Goal: Obtain resource: Obtain resource

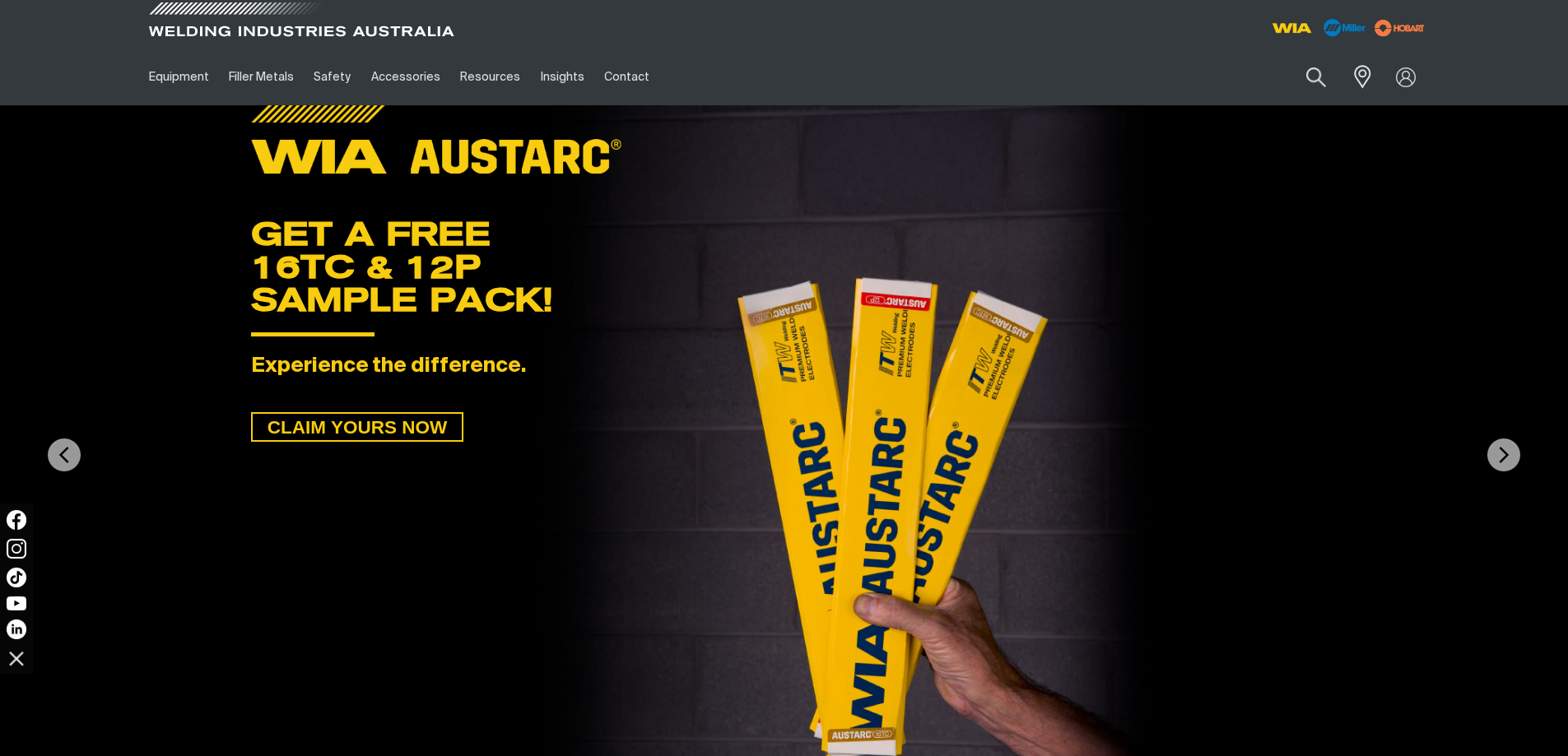
click at [323, 29] on span at bounding box center [301, 24] width 313 height 49
click at [61, 451] on img at bounding box center [65, 455] width 33 height 33
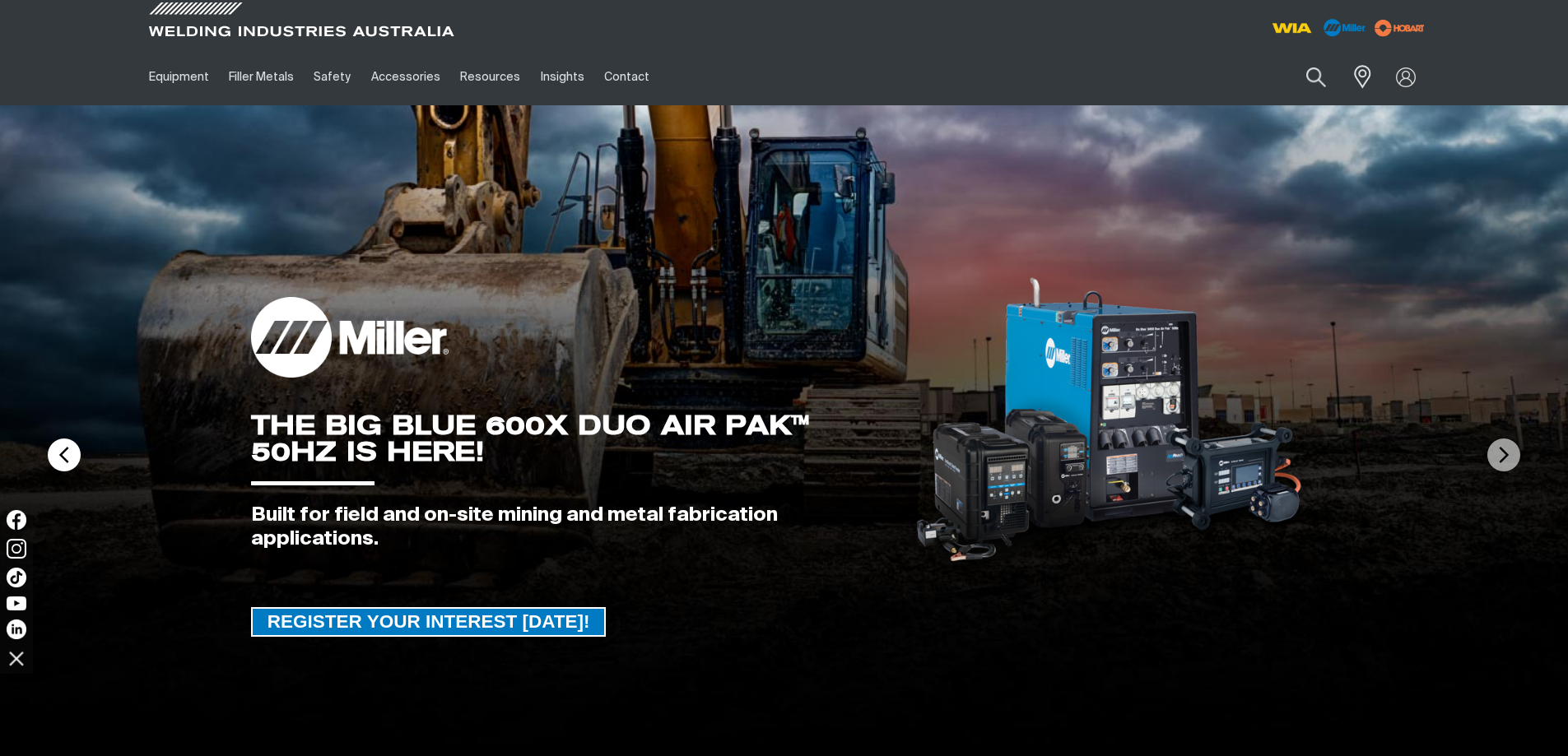
click at [61, 451] on img at bounding box center [65, 455] width 33 height 33
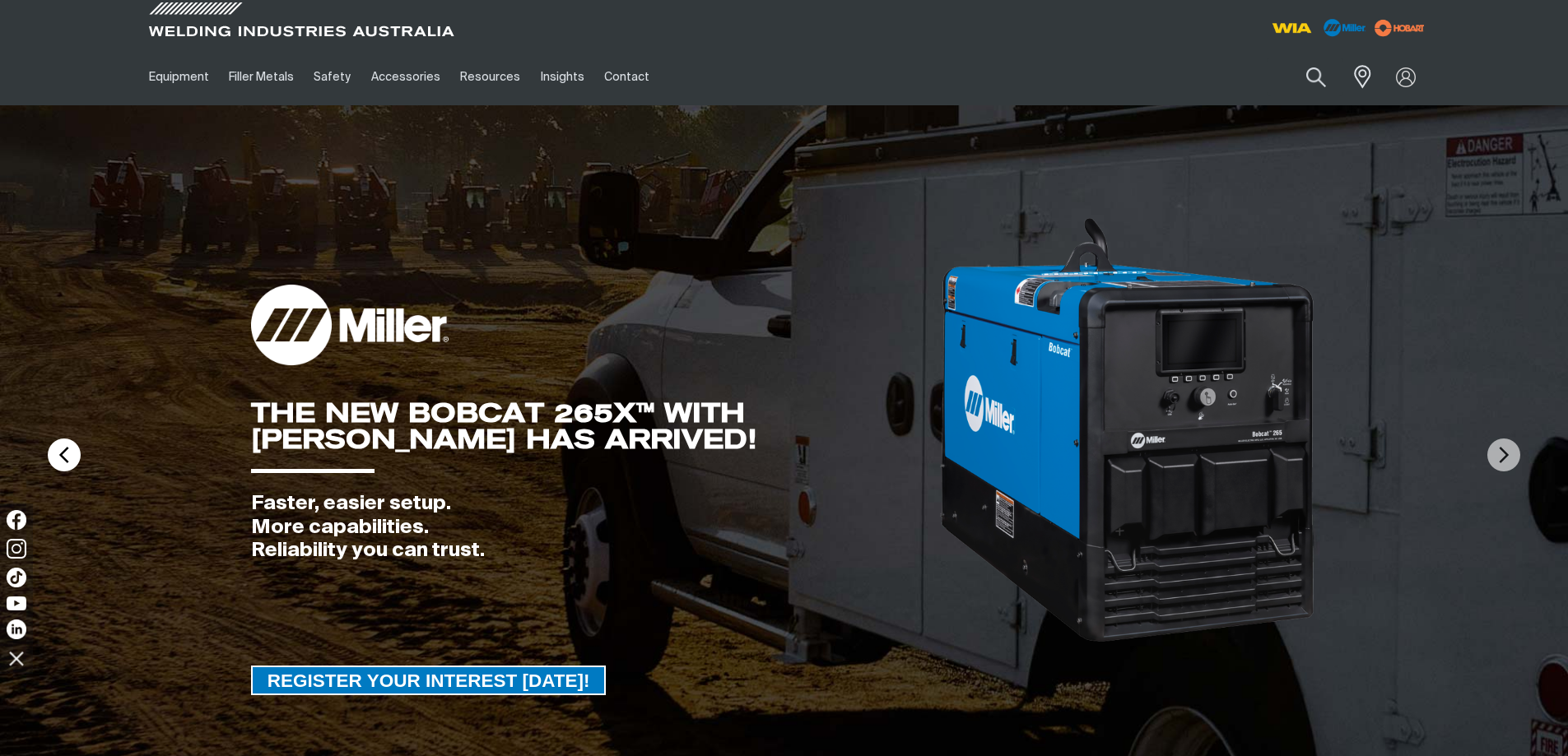
click at [61, 451] on img at bounding box center [65, 455] width 33 height 33
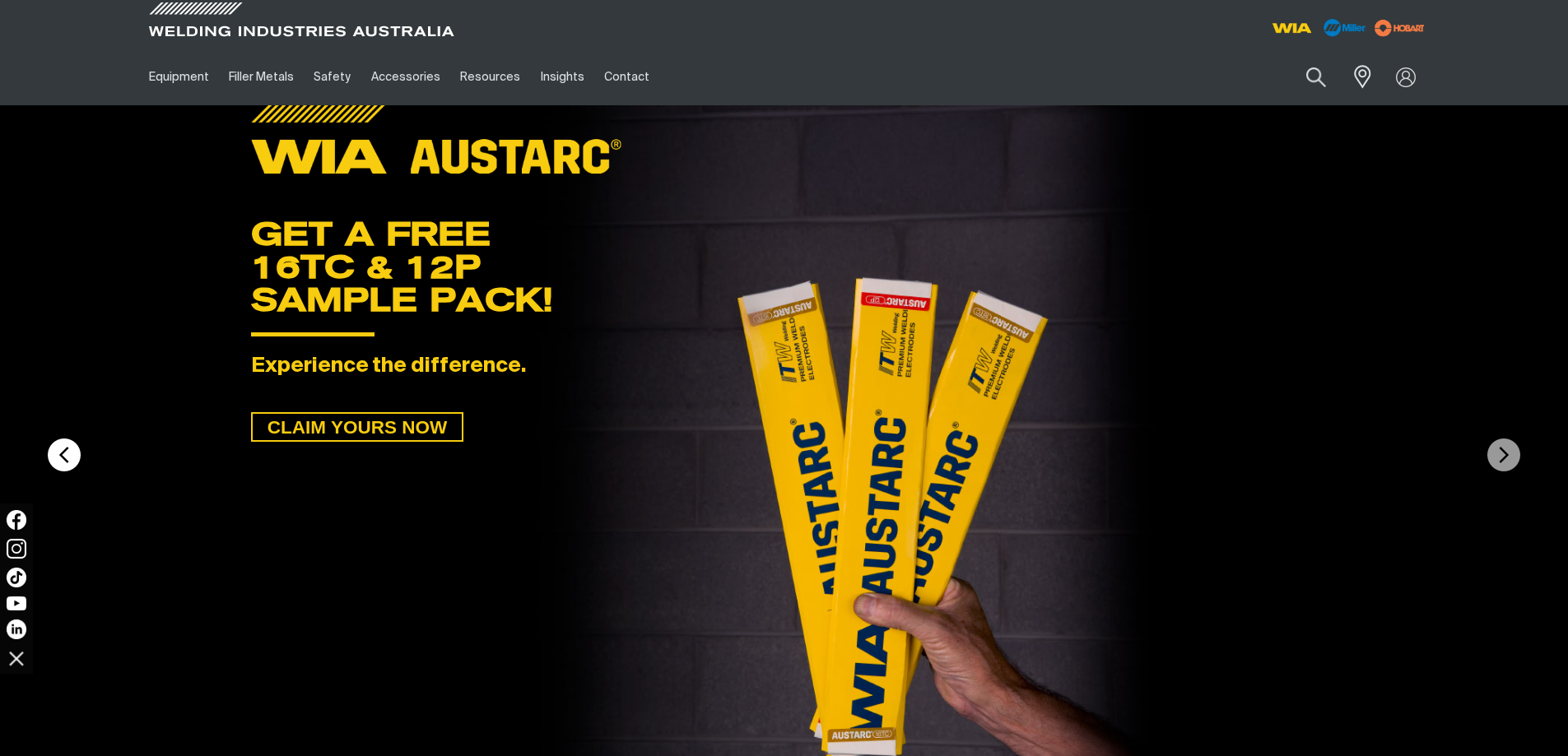
click at [61, 451] on img at bounding box center [65, 455] width 33 height 33
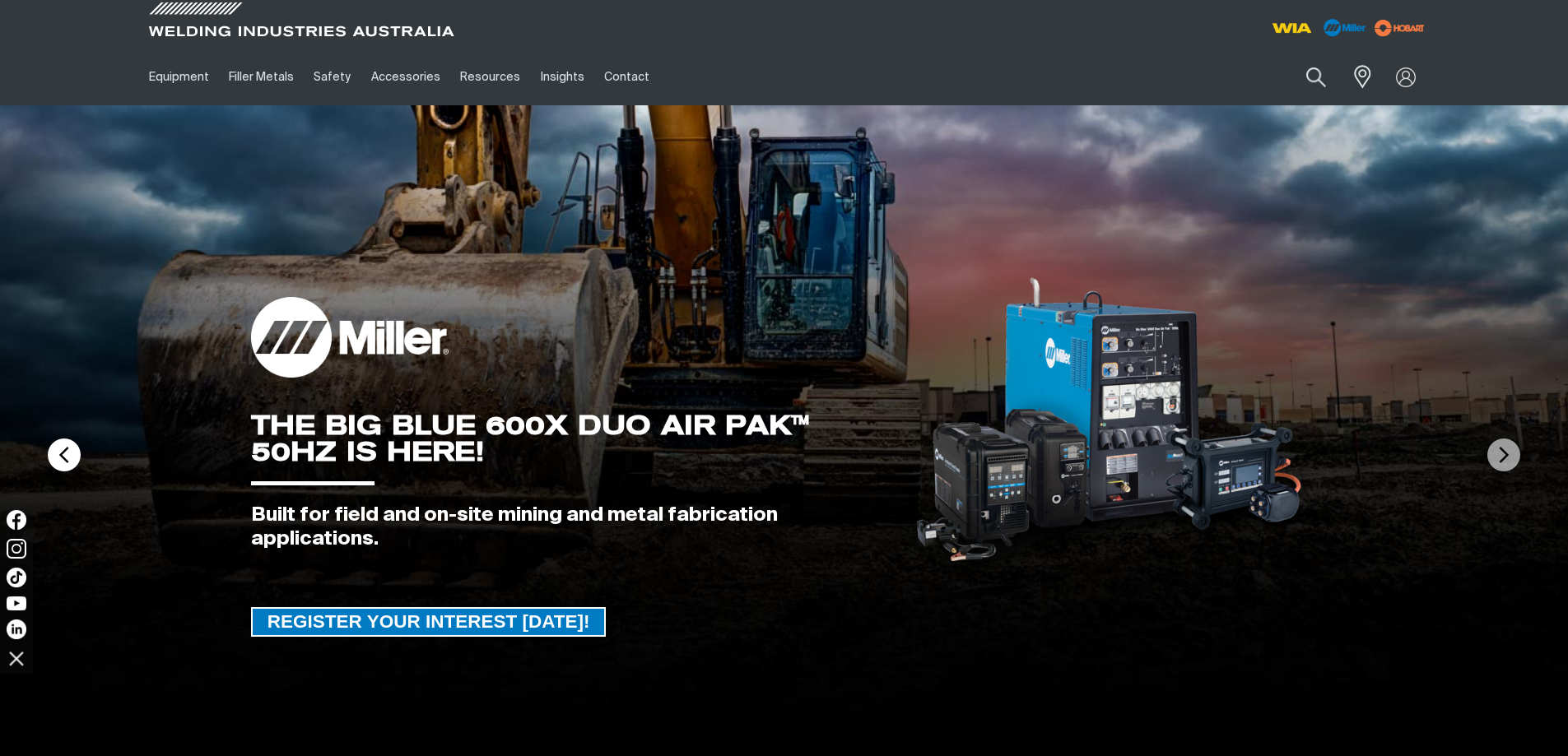
click at [61, 451] on img at bounding box center [65, 455] width 33 height 33
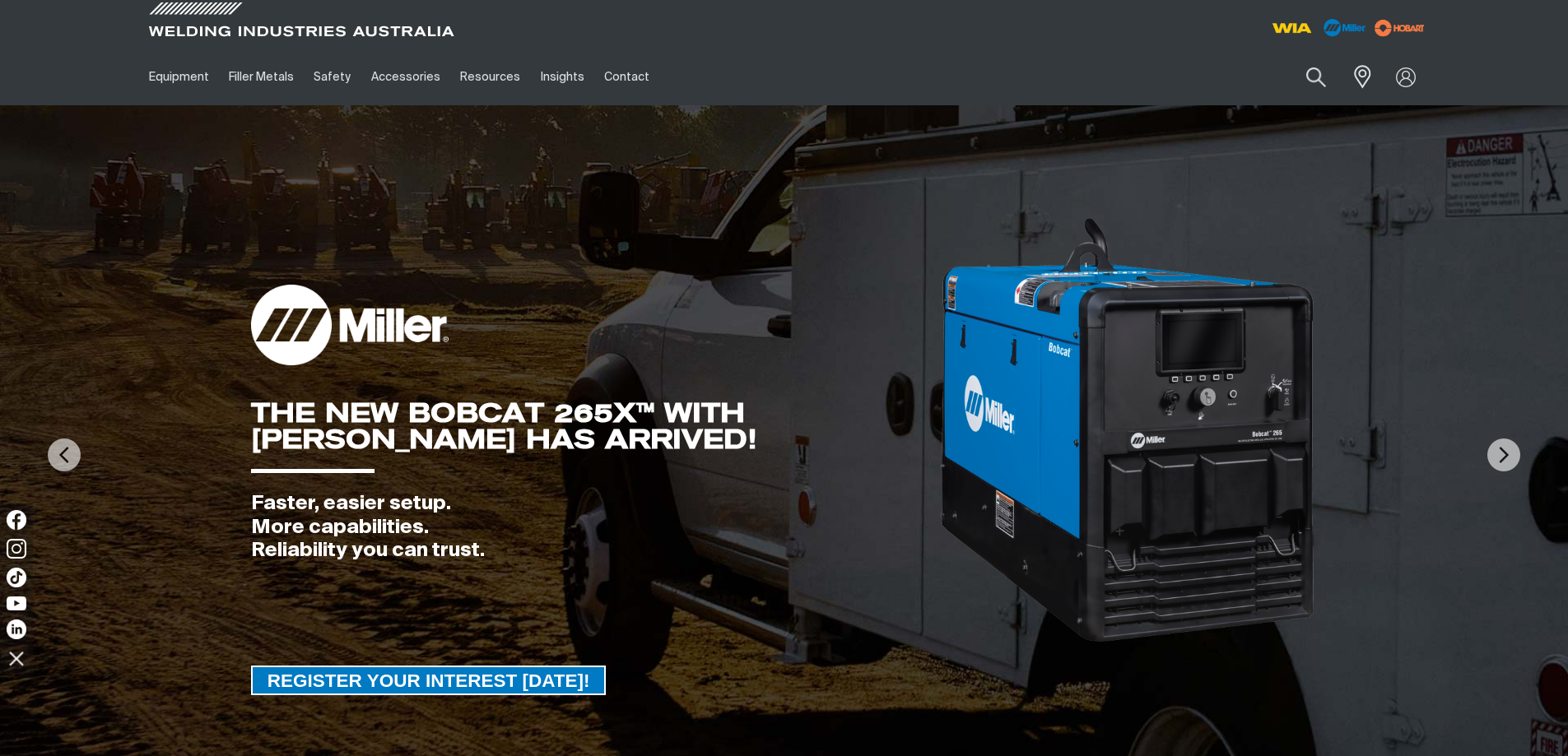
click at [669, 169] on div "GET A FREE 16TC & 12P SAMPLE PACK!" at bounding box center [784, 226] width 1066 height 177
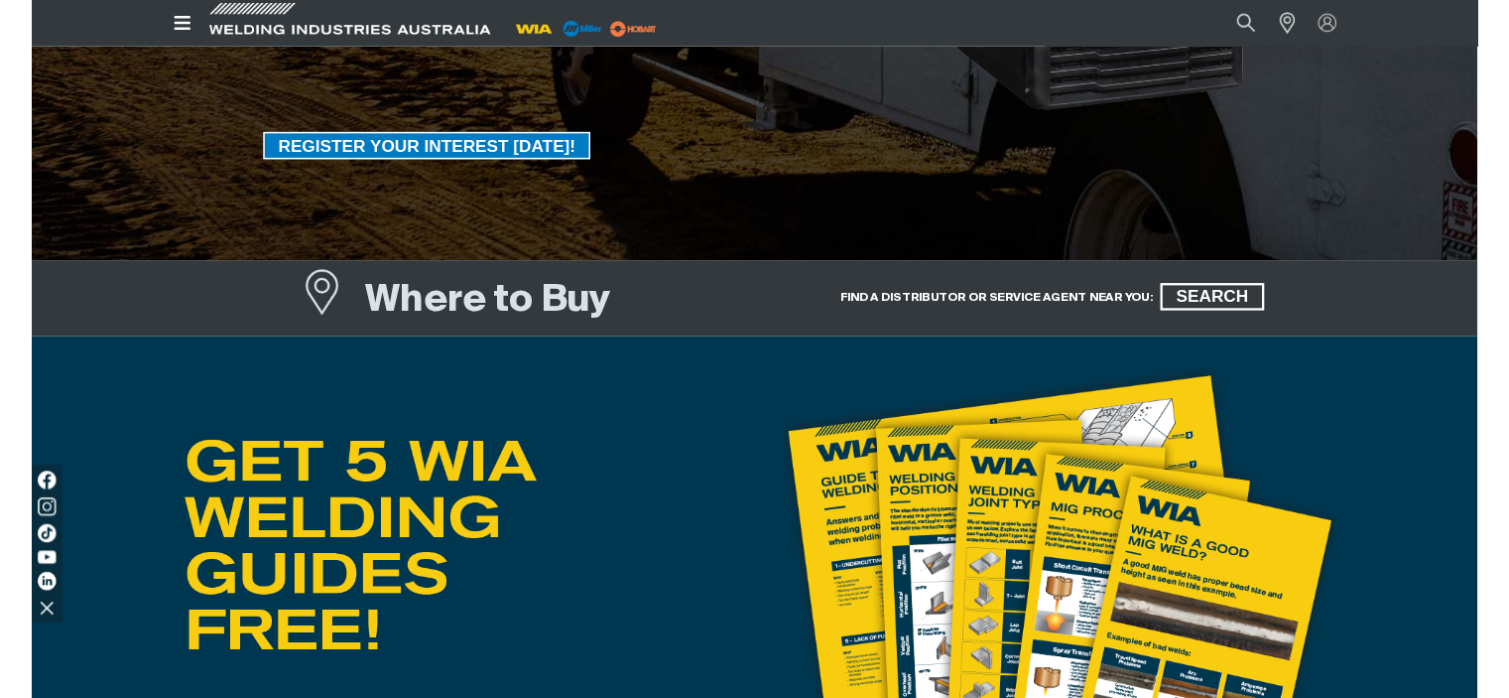
scroll to position [893, 0]
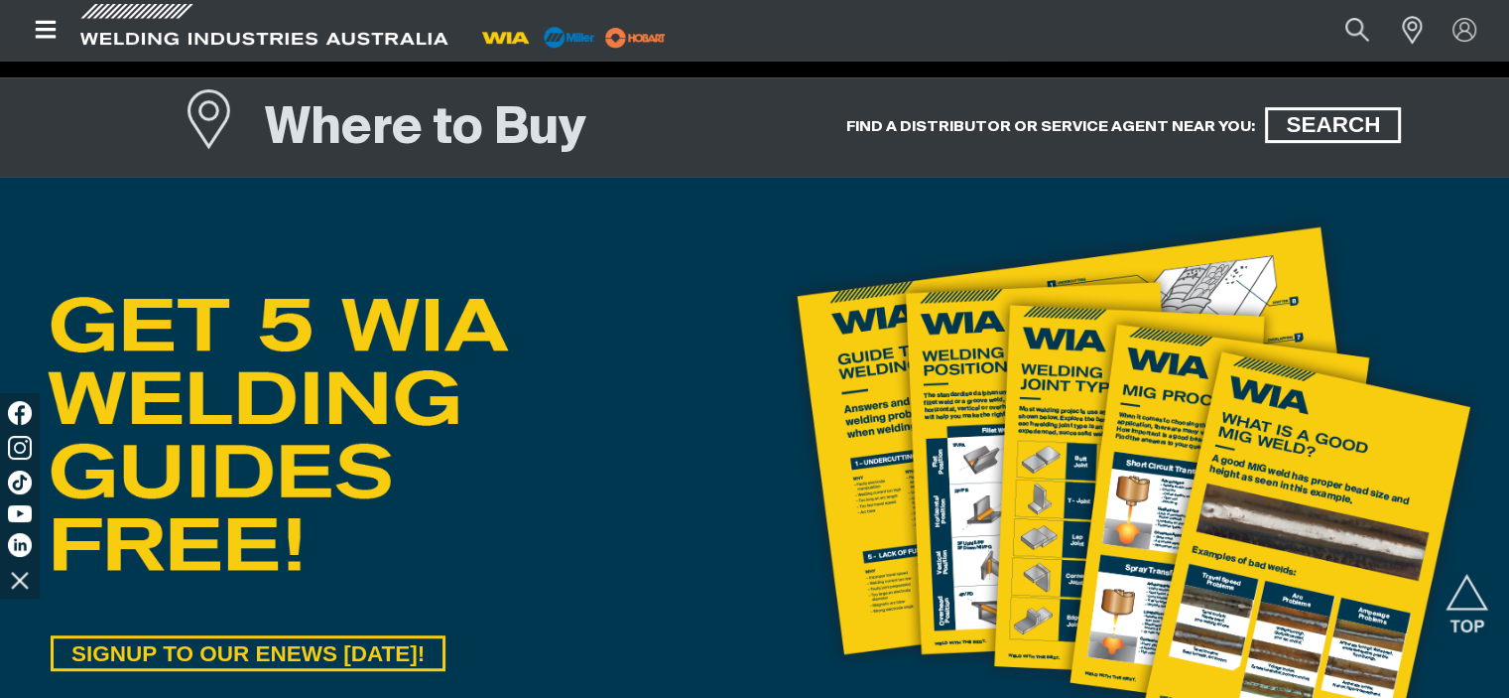
click at [1221, 90] on div "FIND A DISTRIBUTOR OR SERVICE AGENT NEAR YOU: SEARCH" at bounding box center [1124, 126] width 739 height 99
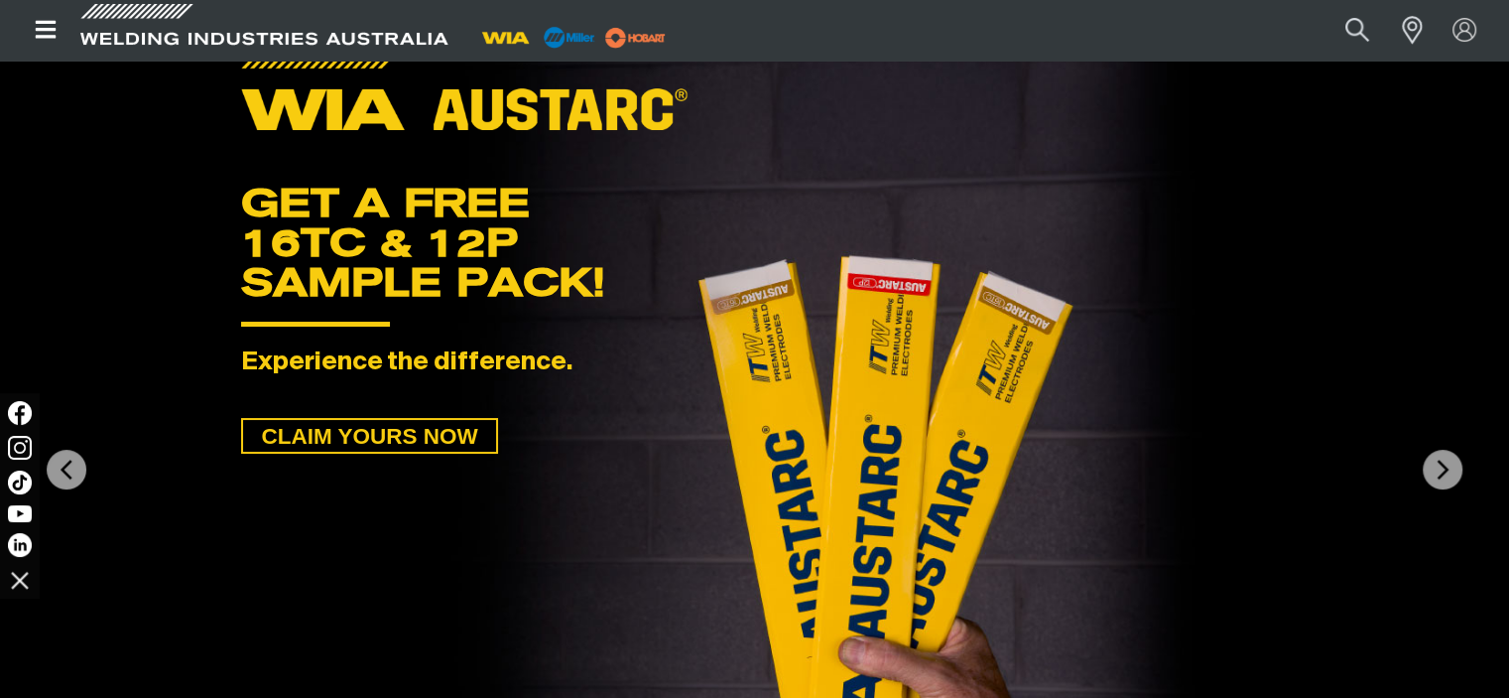
scroll to position [0, 0]
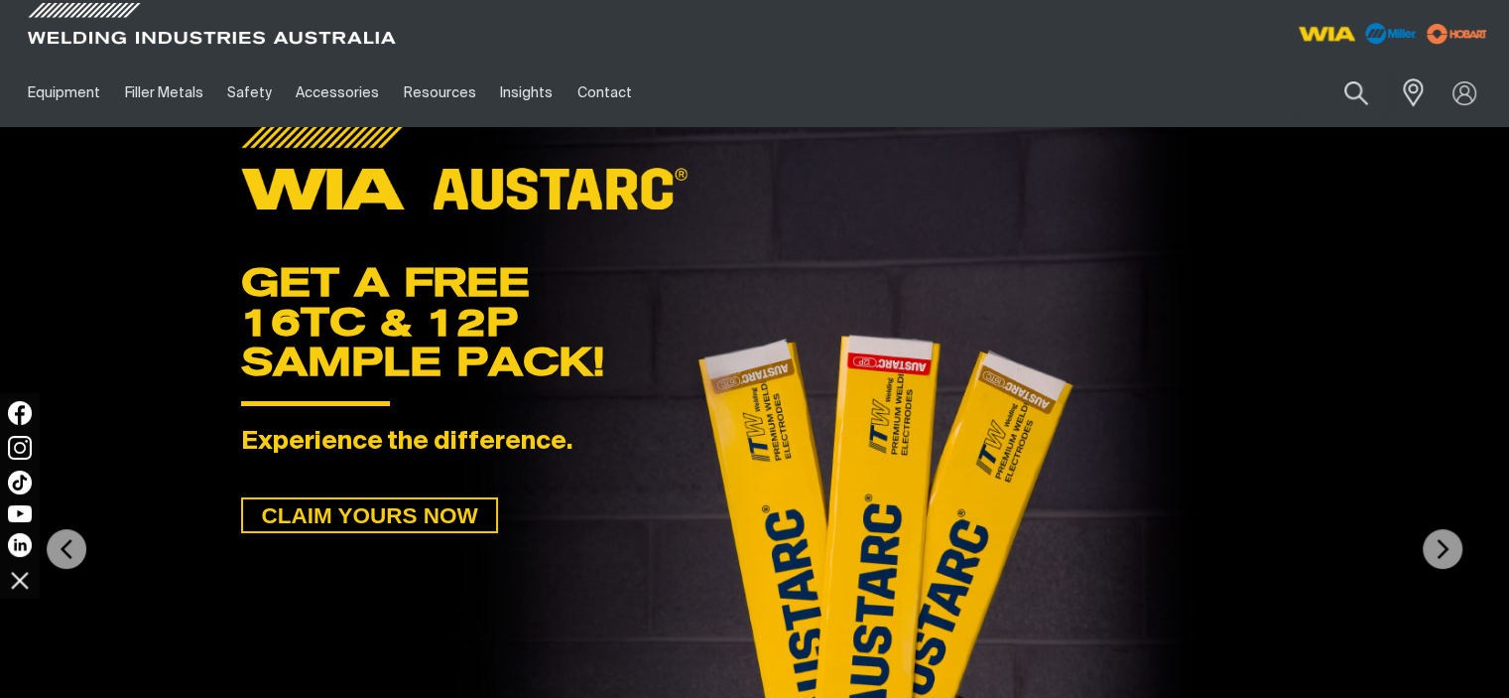
click at [1322, 34] on img at bounding box center [1327, 34] width 73 height 36
